Goal: Task Accomplishment & Management: Manage account settings

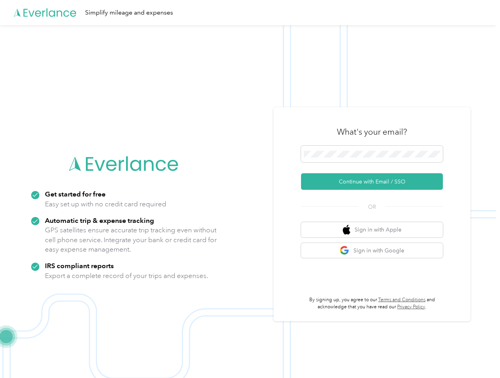
click at [250, 189] on img at bounding box center [248, 214] width 496 height 378
click at [250, 13] on div "Simplify mileage and expenses" at bounding box center [248, 12] width 496 height 25
click at [375, 182] on button "Continue with Email / SSO" at bounding box center [372, 181] width 142 height 17
click at [375, 230] on button "Sign in with Apple" at bounding box center [372, 229] width 142 height 15
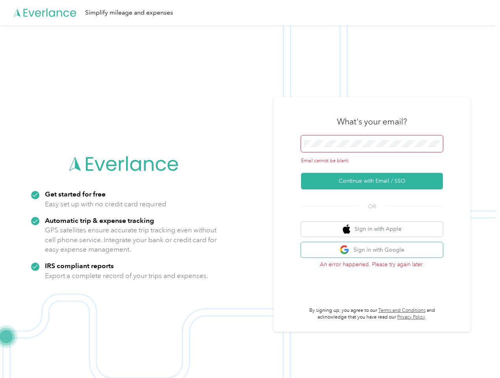
click at [375, 250] on button "Sign in with Google" at bounding box center [372, 249] width 142 height 15
